Goal: Check status: Check status

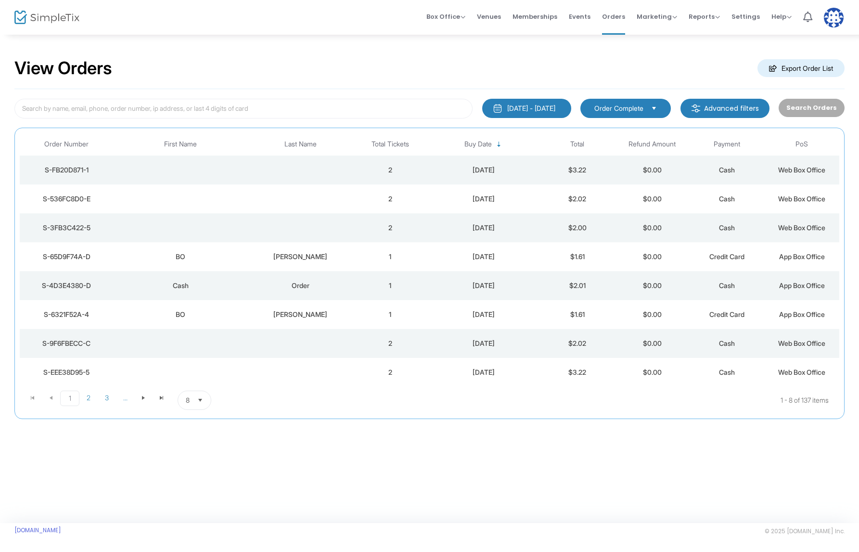
click at [336, 225] on td "Data table" at bounding box center [300, 227] width 105 height 29
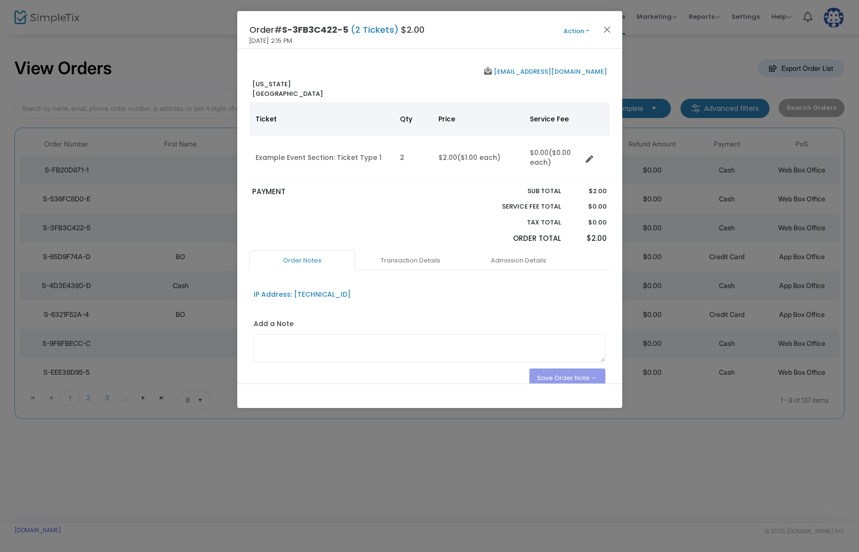
drag, startPoint x: 529, startPoint y: 257, endPoint x: 490, endPoint y: 246, distance: 40.3
click at [529, 257] on link "Admission Details" at bounding box center [519, 260] width 106 height 20
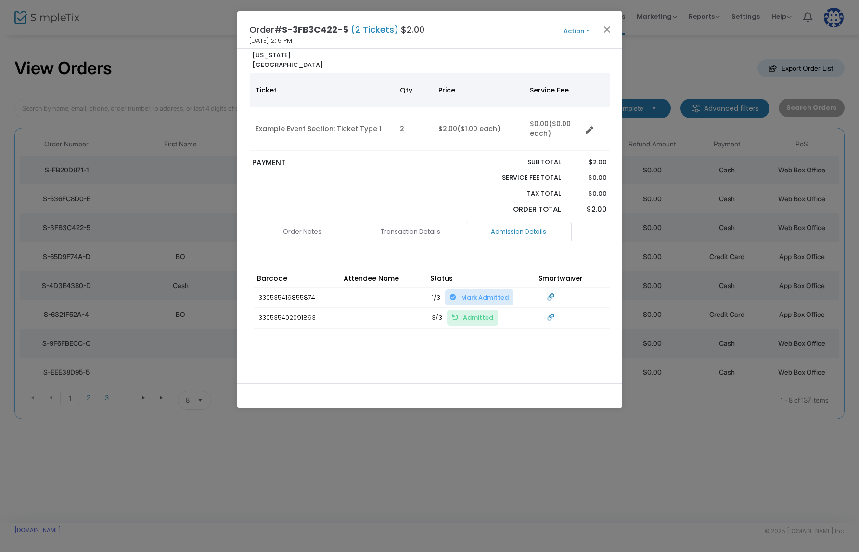
scroll to position [30, 0]
click at [610, 27] on button "Close" at bounding box center [607, 29] width 13 height 13
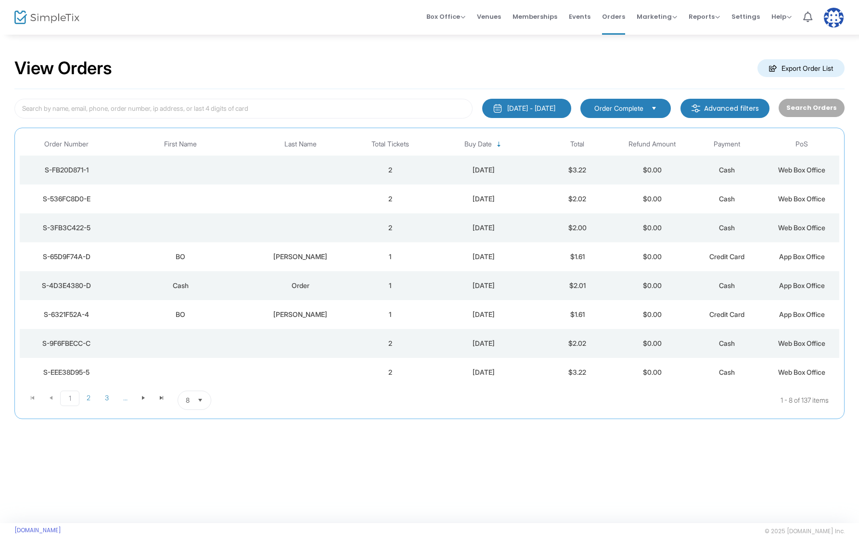
click at [398, 205] on td "2" at bounding box center [390, 198] width 75 height 29
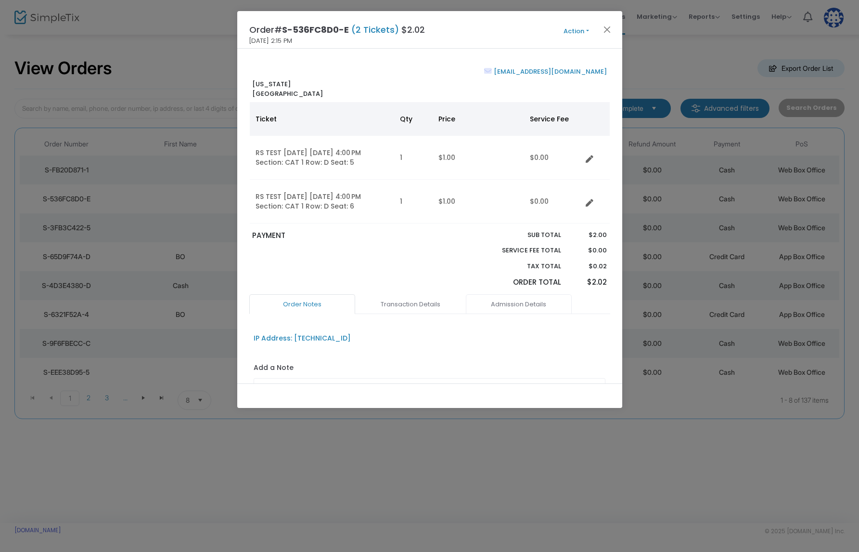
click at [509, 306] on link "Admission Details" at bounding box center [519, 304] width 106 height 20
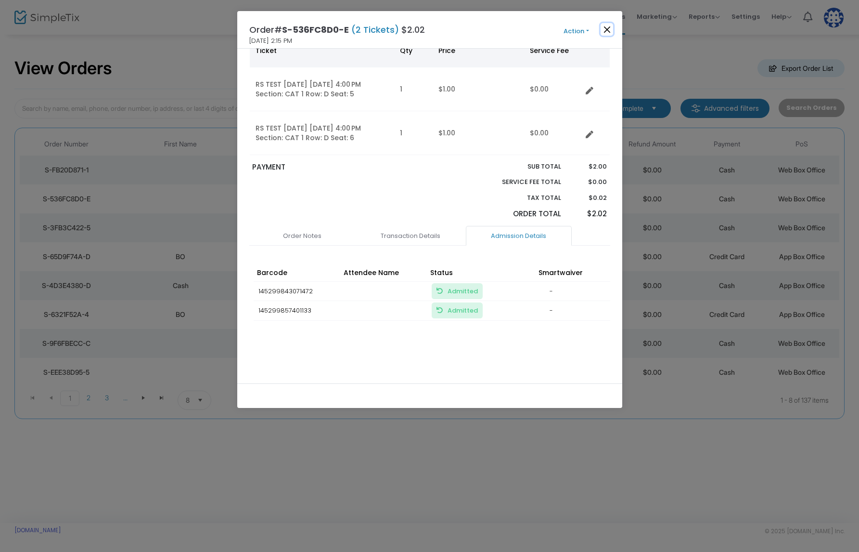
click at [603, 26] on button "Close" at bounding box center [607, 29] width 13 height 13
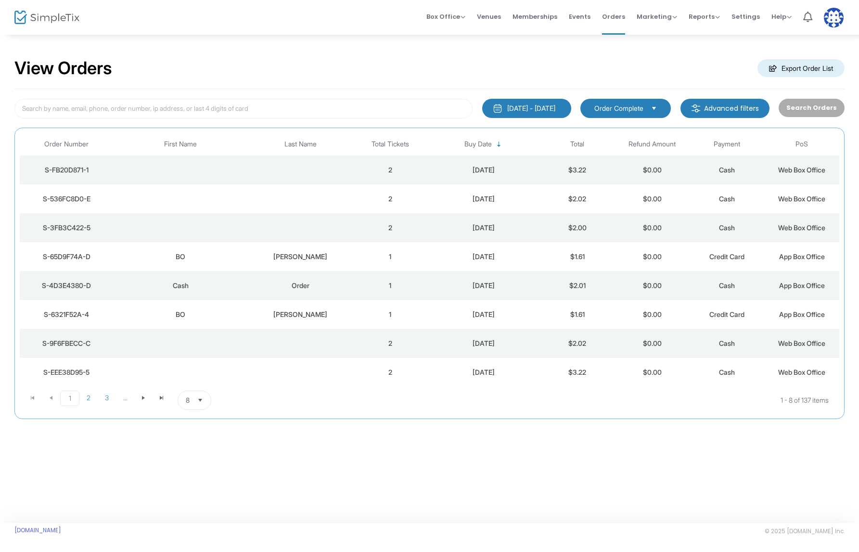
click at [302, 164] on td "Data table" at bounding box center [300, 169] width 105 height 29
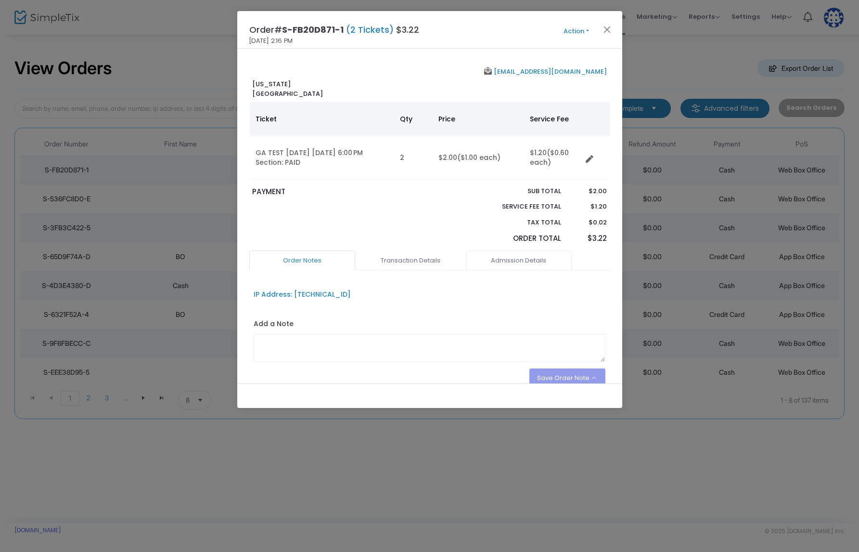
click at [505, 265] on link "Admission Details" at bounding box center [519, 260] width 106 height 20
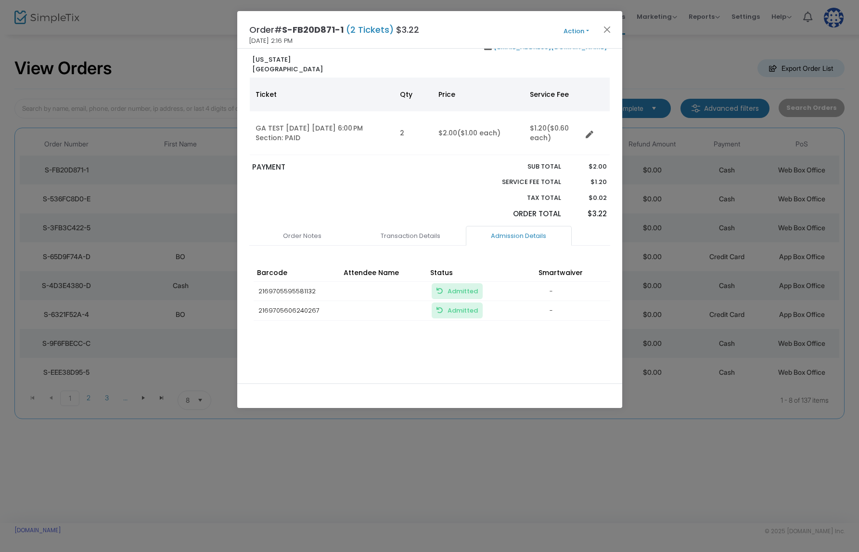
scroll to position [0, 0]
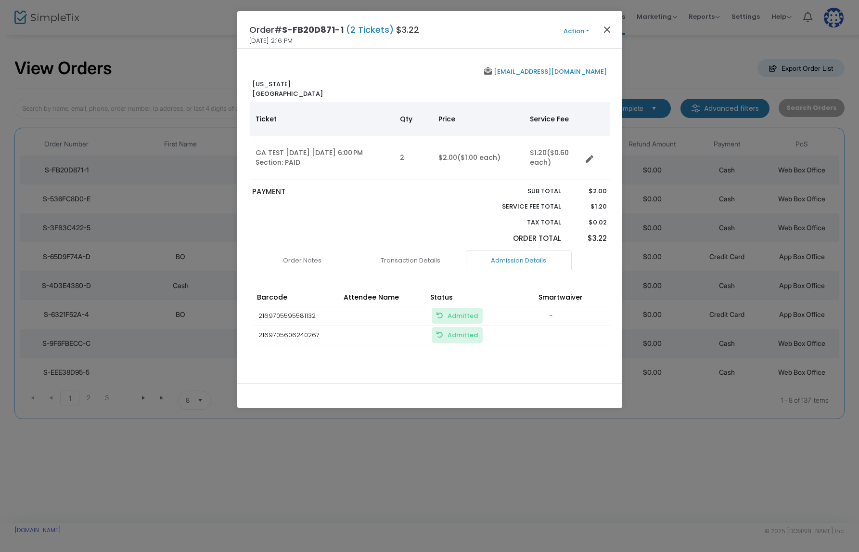
click at [612, 35] on div "Order# S-FB20D871-1 (2 Tickets) $3.22 8/20/2025 2:16 PM Action Mark Admitted Ed…" at bounding box center [429, 30] width 385 height 38
click at [610, 31] on button "Close" at bounding box center [607, 29] width 13 height 13
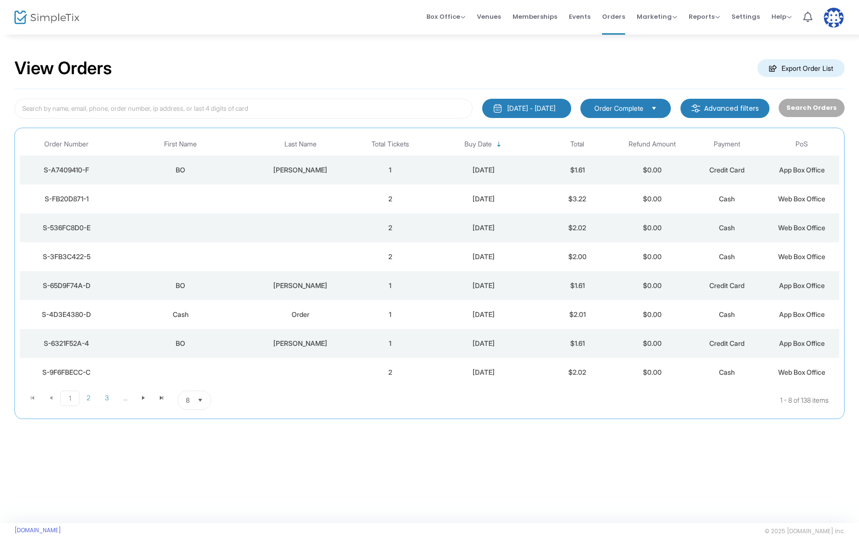
click at [381, 168] on td "1" at bounding box center [390, 169] width 75 height 29
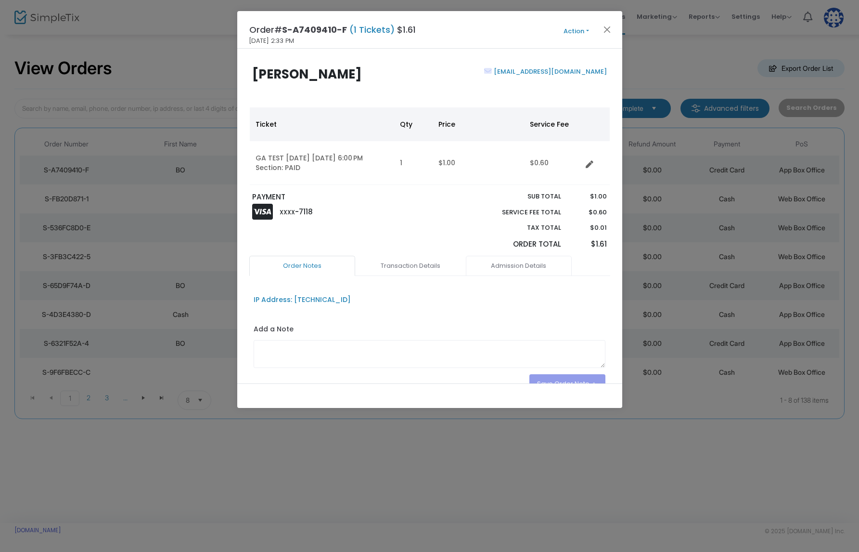
drag, startPoint x: 523, startPoint y: 270, endPoint x: 500, endPoint y: 260, distance: 24.6
click at [523, 270] on link "Admission Details" at bounding box center [519, 266] width 106 height 20
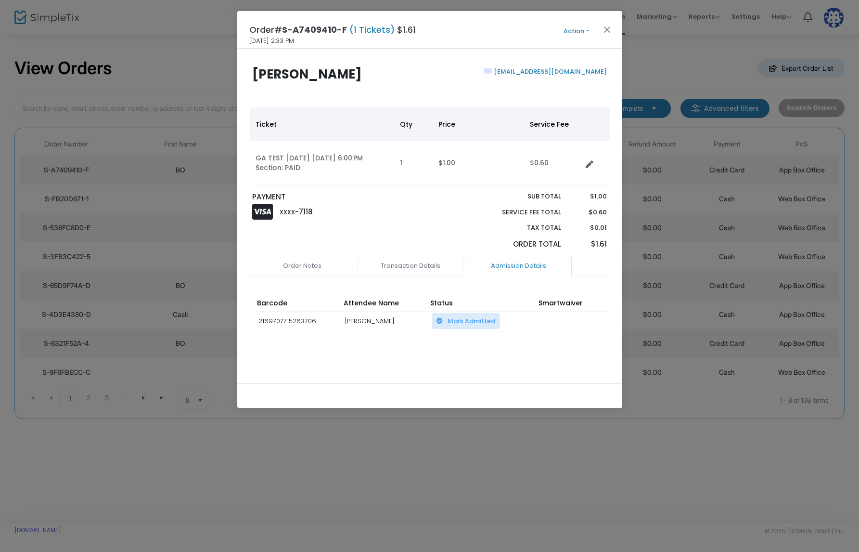
click at [403, 264] on link "Transaction Details" at bounding box center [411, 266] width 106 height 20
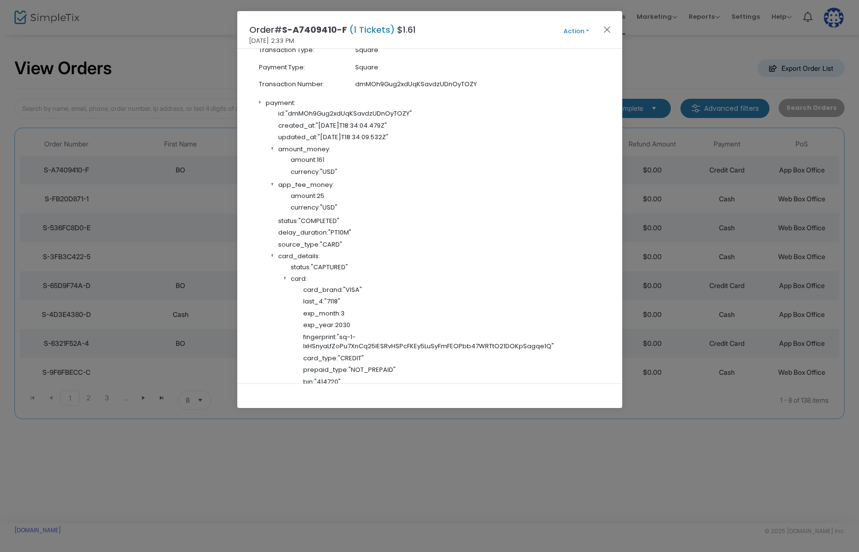
scroll to position [316, 0]
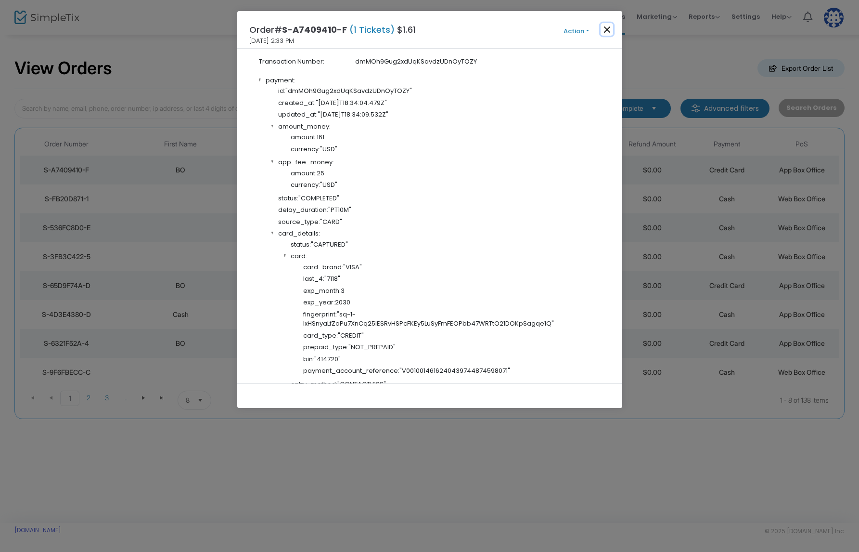
click at [606, 29] on button "Close" at bounding box center [607, 29] width 13 height 13
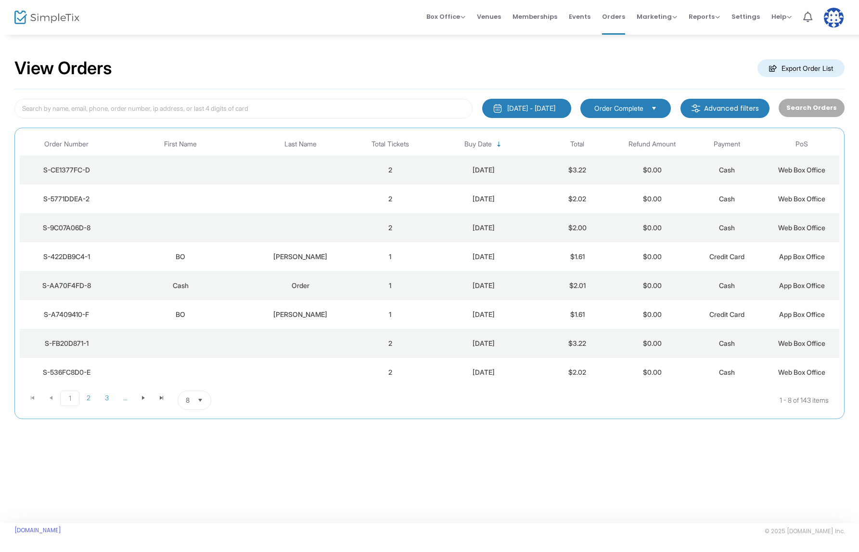
click at [308, 230] on td "Data table" at bounding box center [300, 227] width 105 height 29
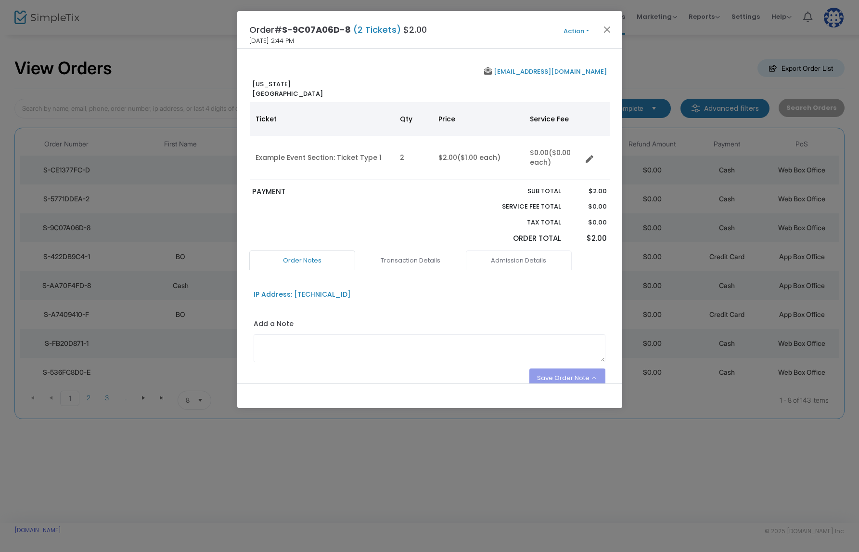
click at [531, 254] on link "Admission Details" at bounding box center [519, 260] width 106 height 20
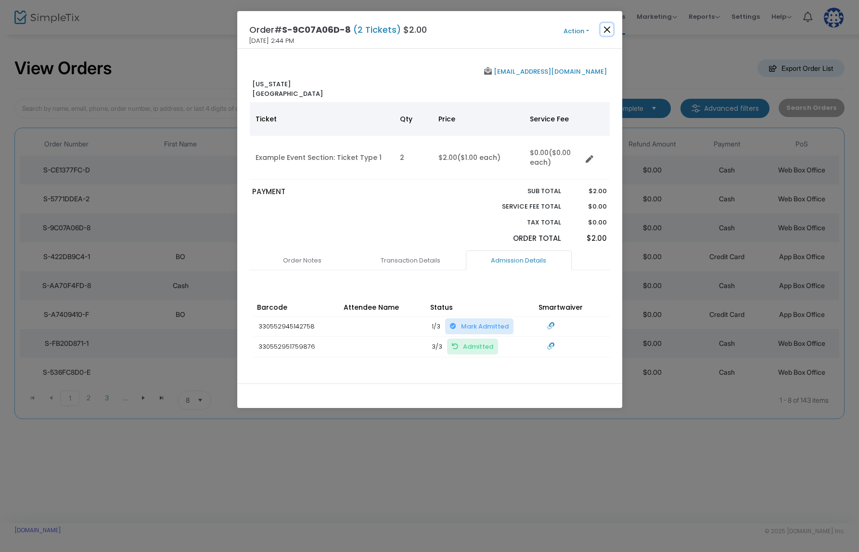
click at [608, 28] on button "Close" at bounding box center [607, 29] width 13 height 13
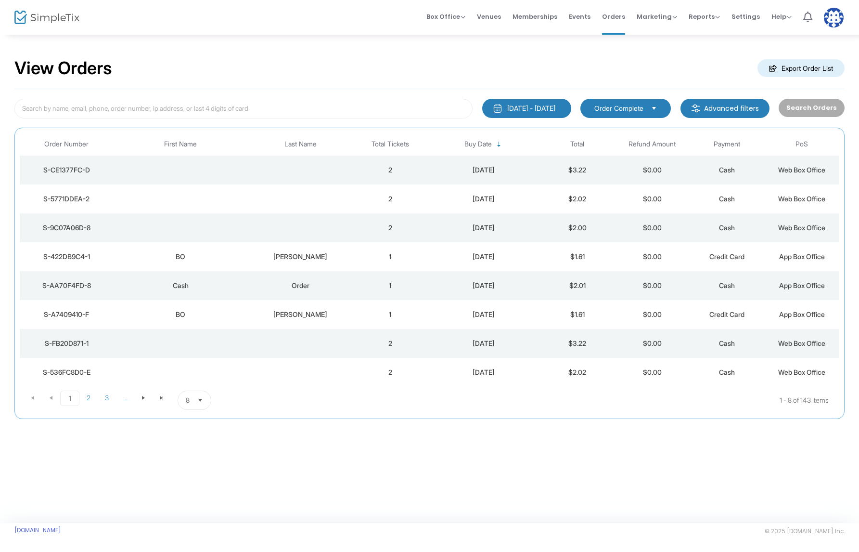
click at [363, 197] on td "2" at bounding box center [390, 198] width 75 height 29
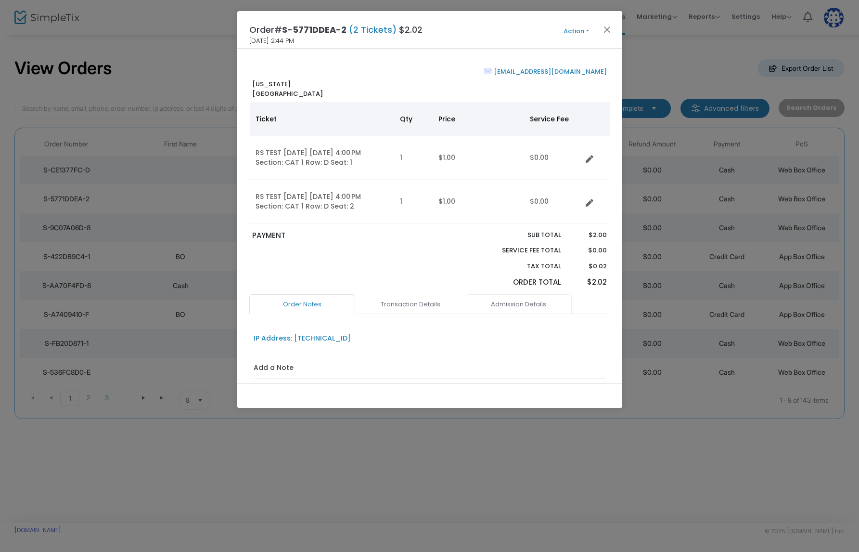
click at [529, 303] on link "Admission Details" at bounding box center [519, 304] width 106 height 20
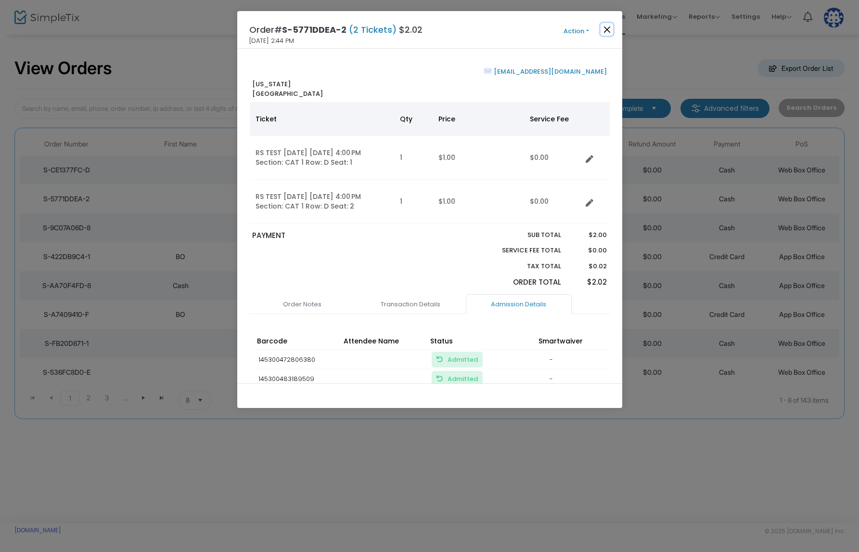
click at [608, 23] on button "Close" at bounding box center [607, 29] width 13 height 13
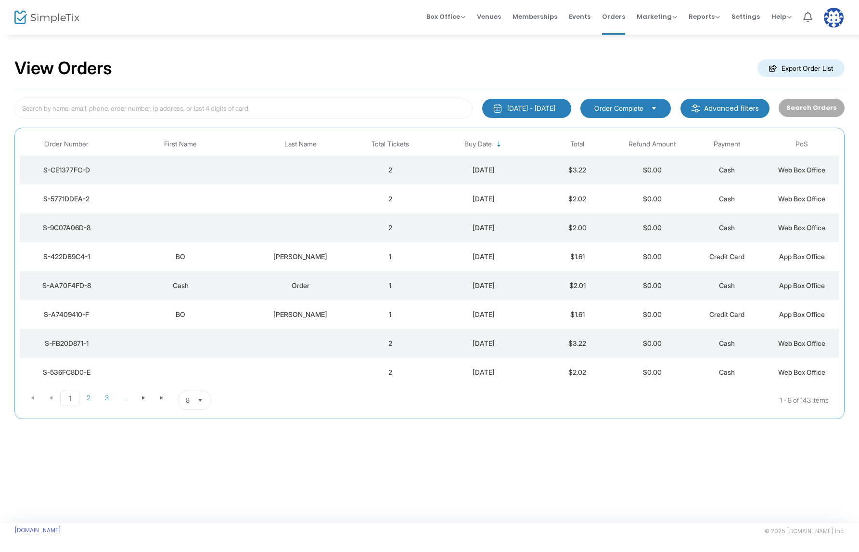
click at [385, 168] on td "2" at bounding box center [390, 169] width 75 height 29
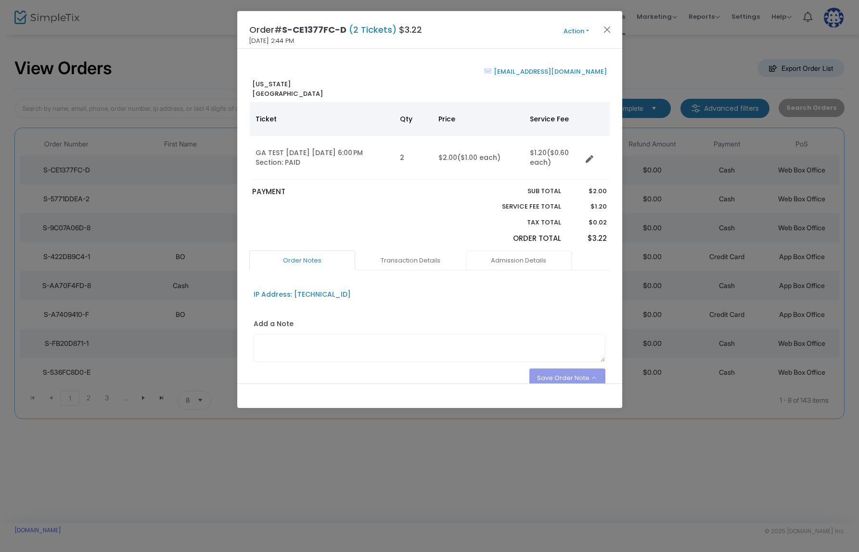
click at [535, 264] on link "Admission Details" at bounding box center [519, 260] width 106 height 20
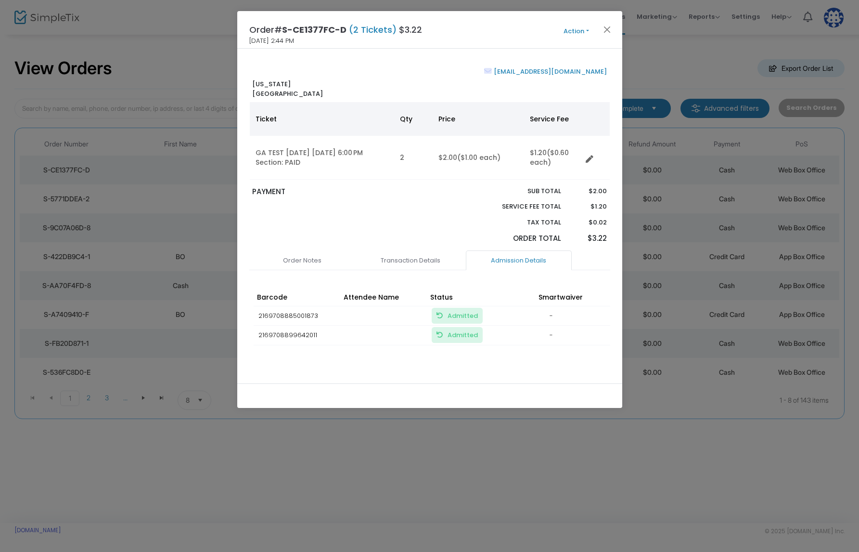
scroll to position [28, 0]
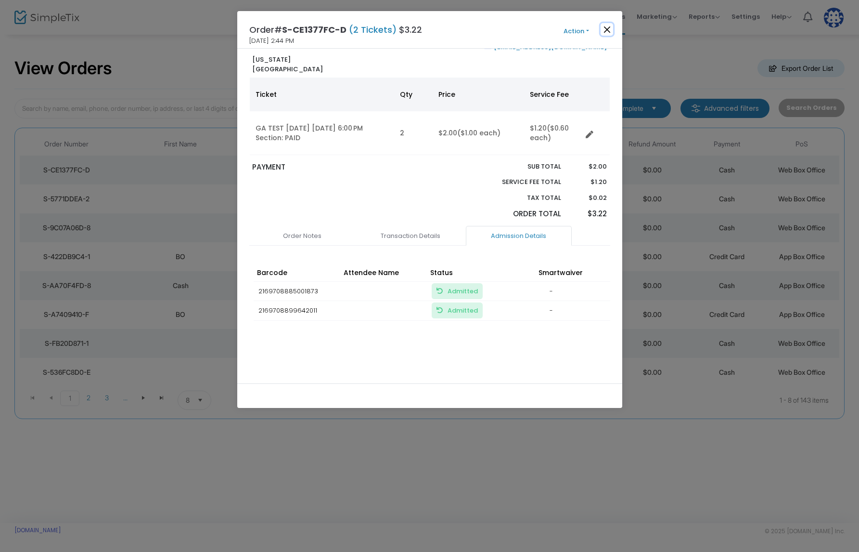
click at [611, 31] on button "Close" at bounding box center [607, 29] width 13 height 13
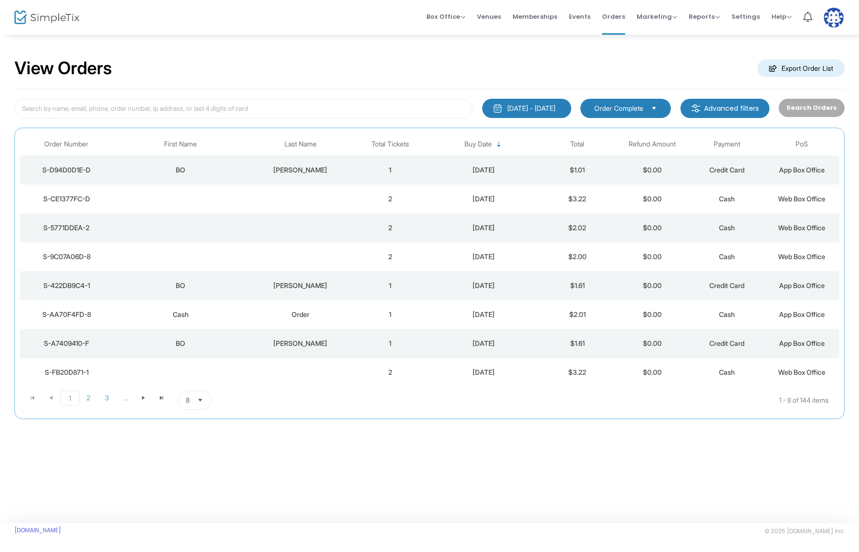
click at [358, 166] on td "1" at bounding box center [390, 169] width 75 height 29
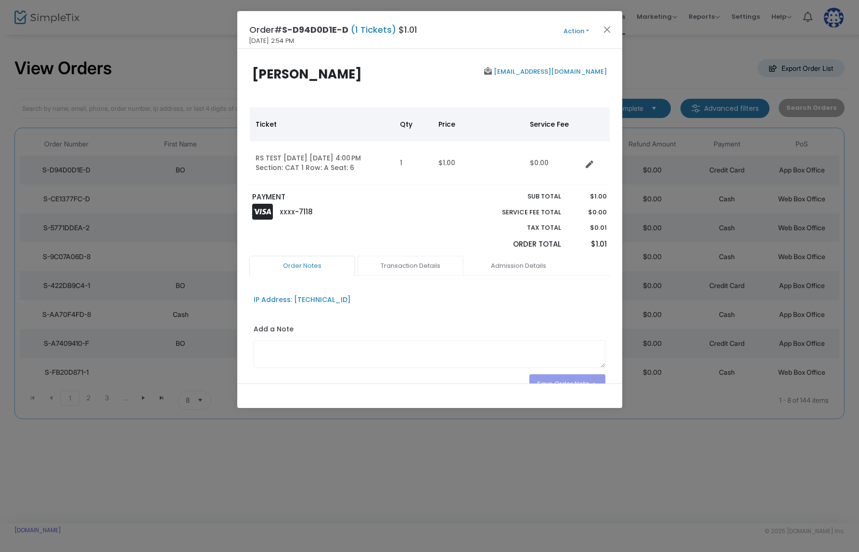
click at [437, 264] on link "Transaction Details" at bounding box center [411, 266] width 106 height 20
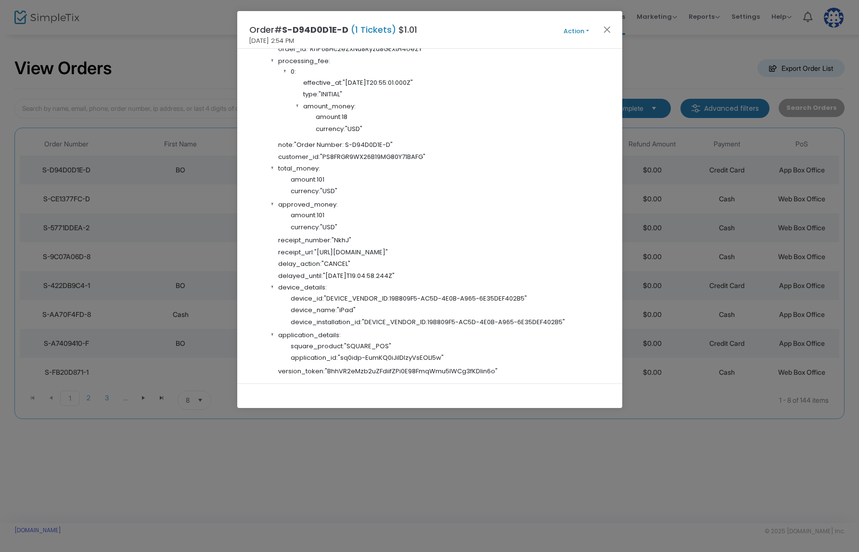
scroll to position [842, 0]
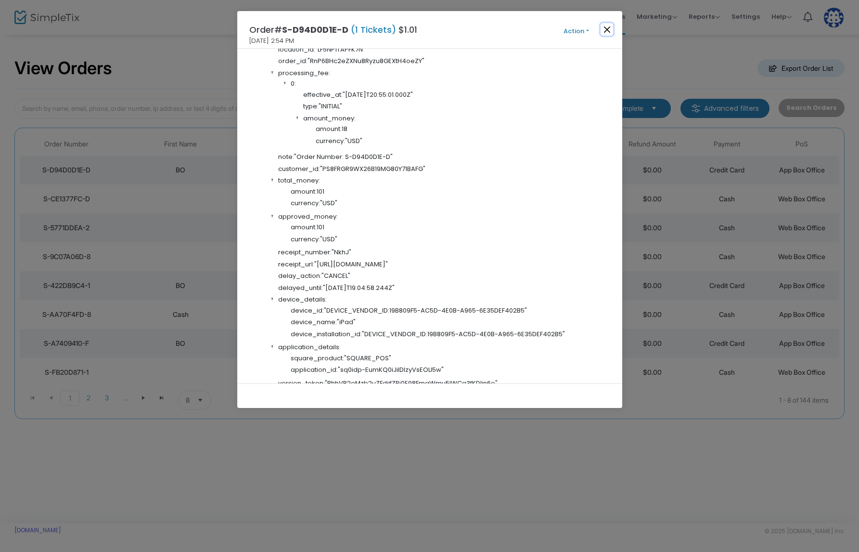
click at [612, 27] on button "Close" at bounding box center [607, 29] width 13 height 13
